Goal: Find specific page/section: Find specific page/section

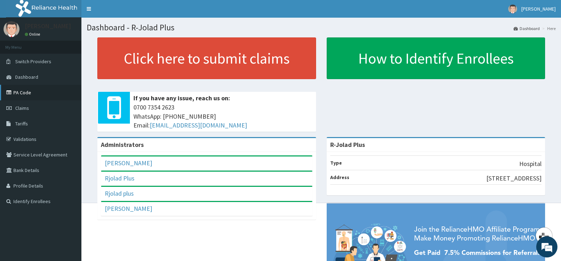
click at [25, 91] on link "PA Code" at bounding box center [40, 93] width 81 height 16
